Goal: Task Accomplishment & Management: Manage account settings

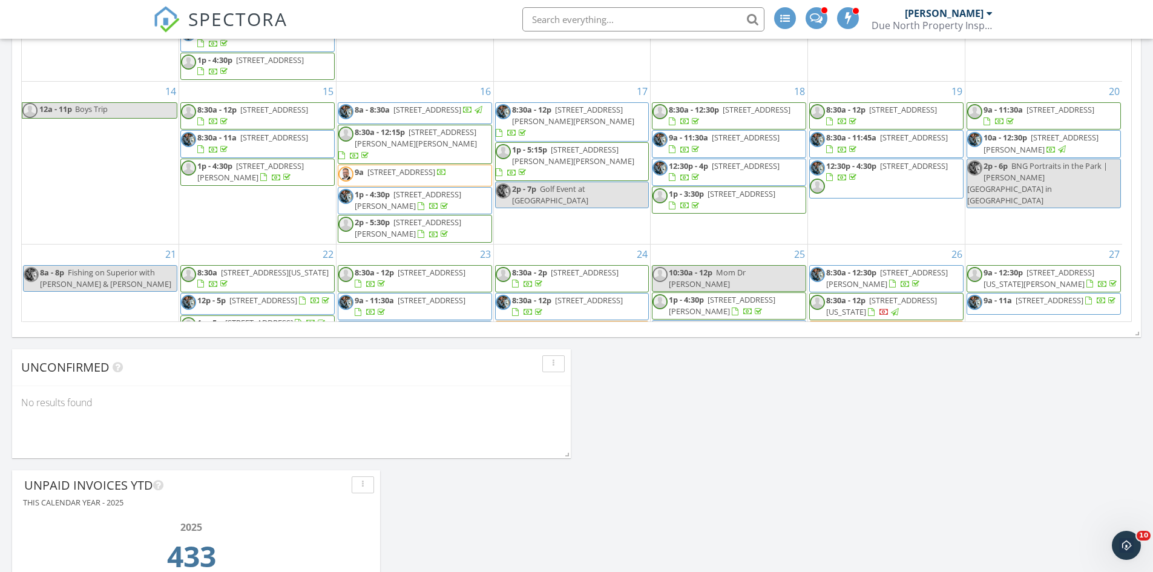
scroll to position [1392, 1172]
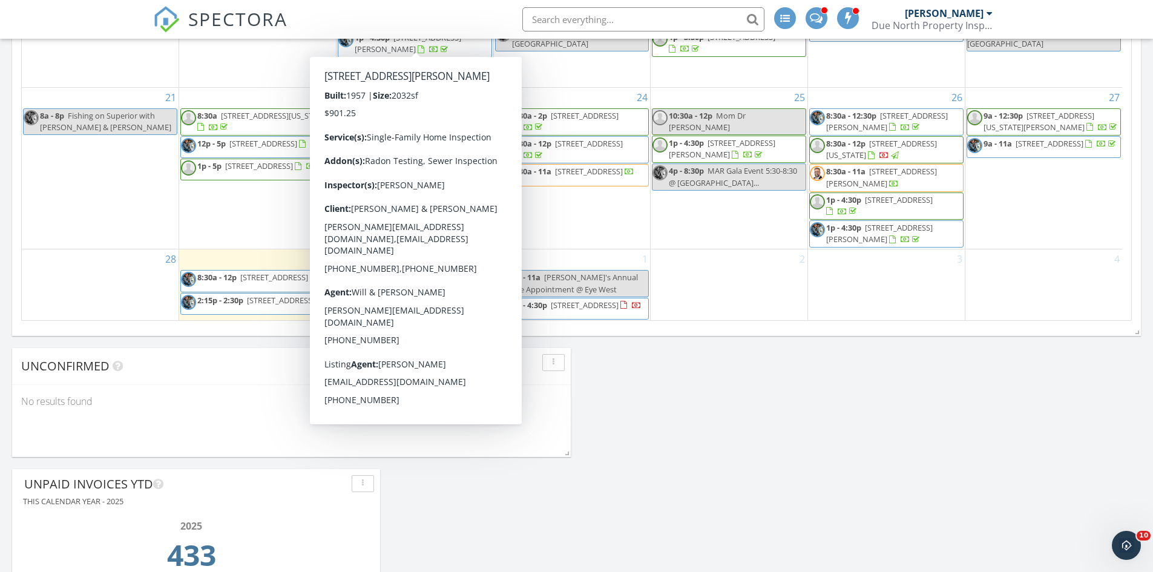
click at [746, 408] on div "Today Gary Christianson 8:30 am 5505 Prospect Ave, White Bear Lake, MN 55110 Ga…" at bounding box center [576, 55] width 1153 height 1374
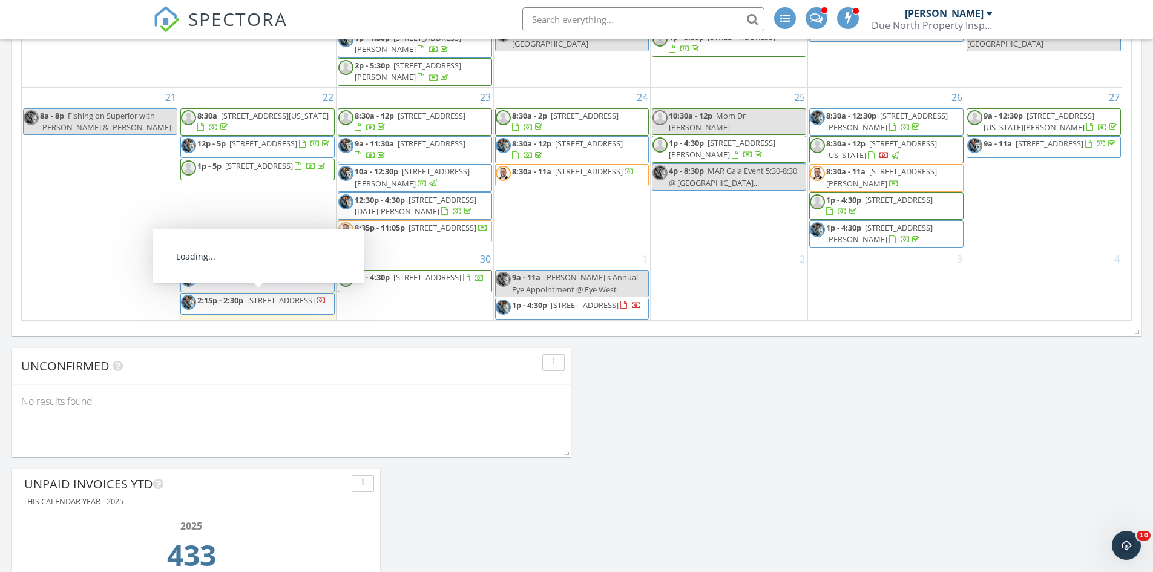
scroll to position [788, 0]
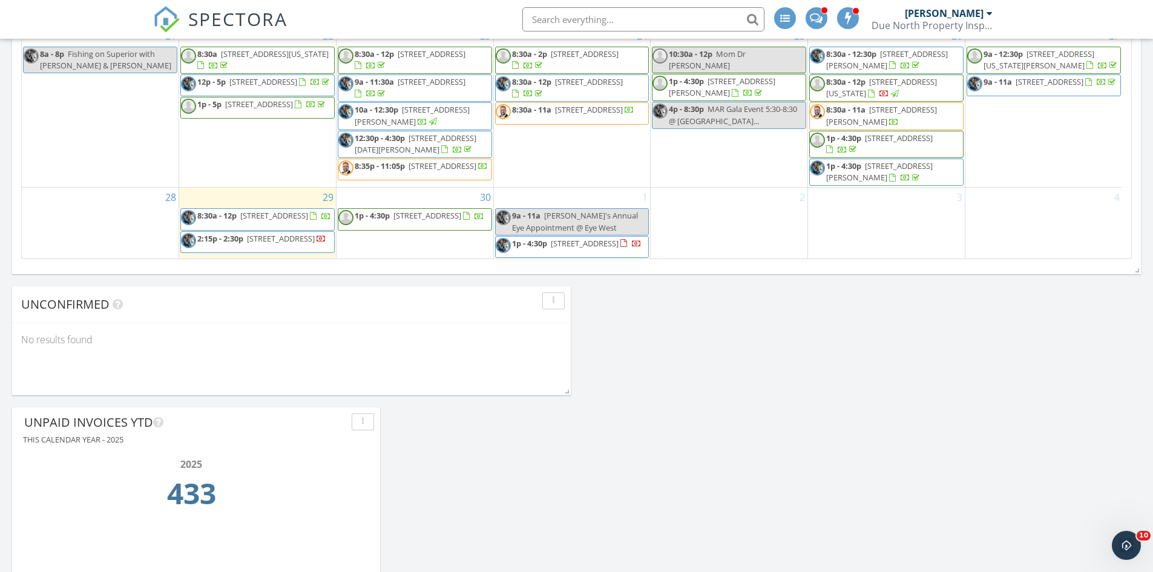
scroll to position [909, 0]
drag, startPoint x: 368, startPoint y: 202, endPoint x: 290, endPoint y: 246, distance: 89.7
click at [290, 246] on span "2:15p - 2:30p 212 Xenia St, Elk River 55330" at bounding box center [253, 243] width 145 height 18
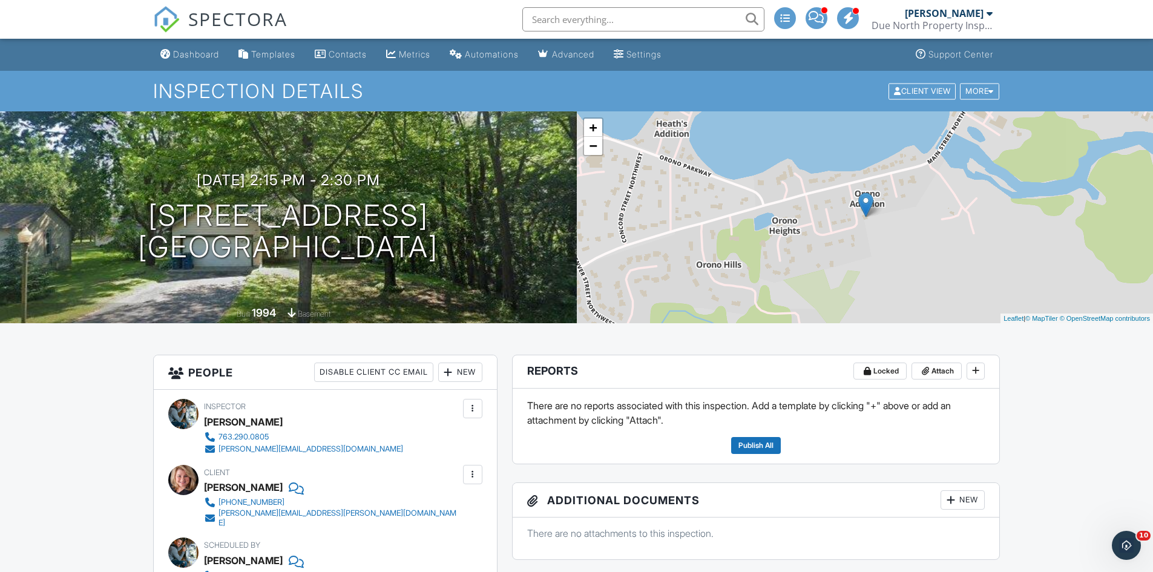
click at [195, 53] on div "Dashboard" at bounding box center [196, 54] width 46 height 10
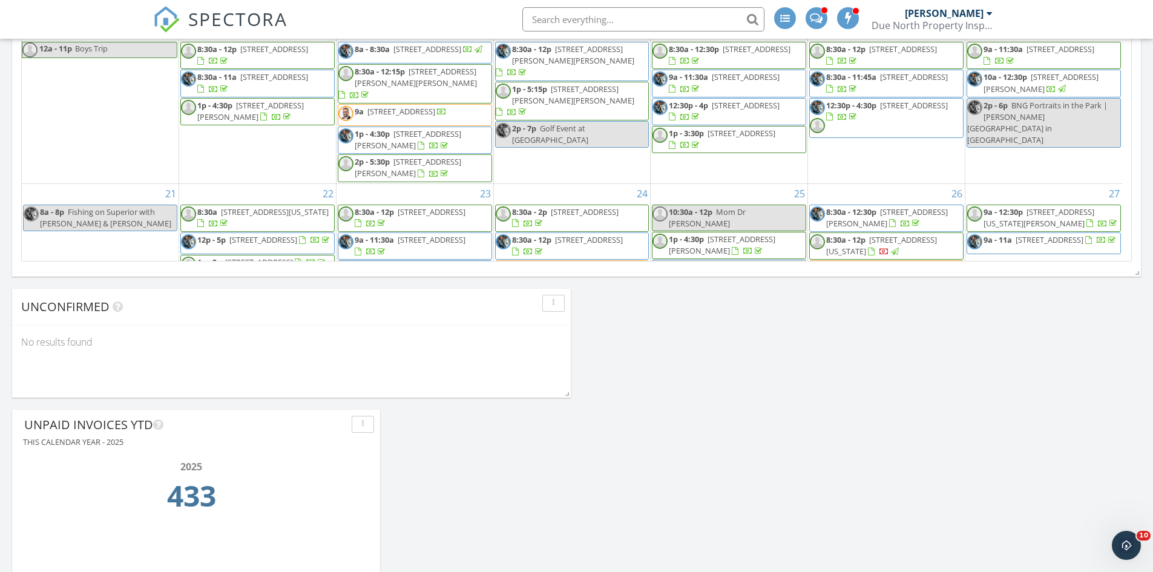
scroll to position [167, 0]
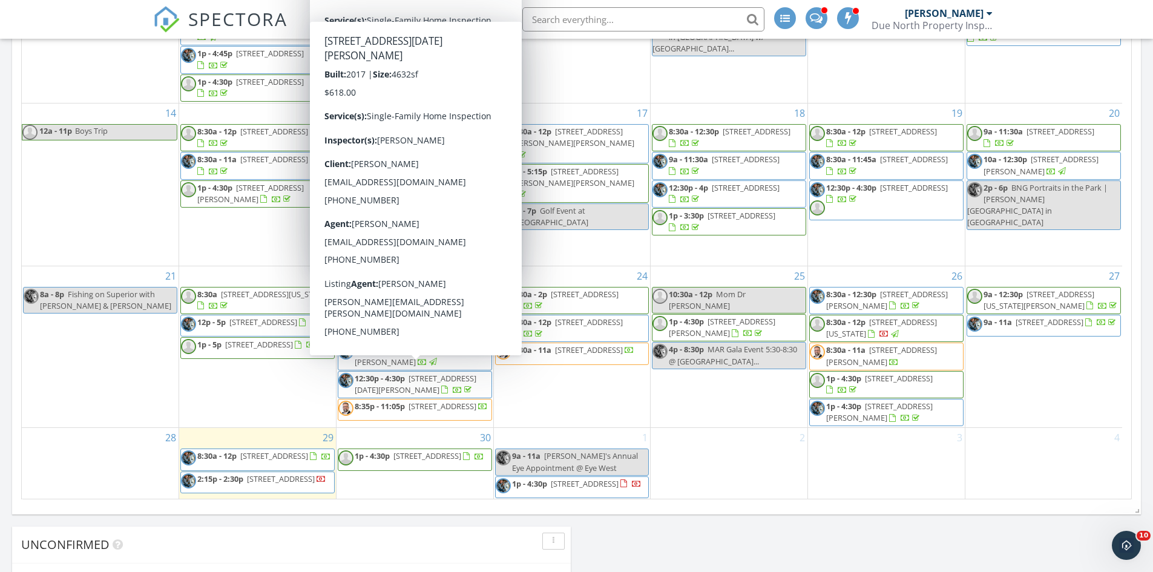
scroll to position [666, 0]
